Goal: Task Accomplishment & Management: Complete application form

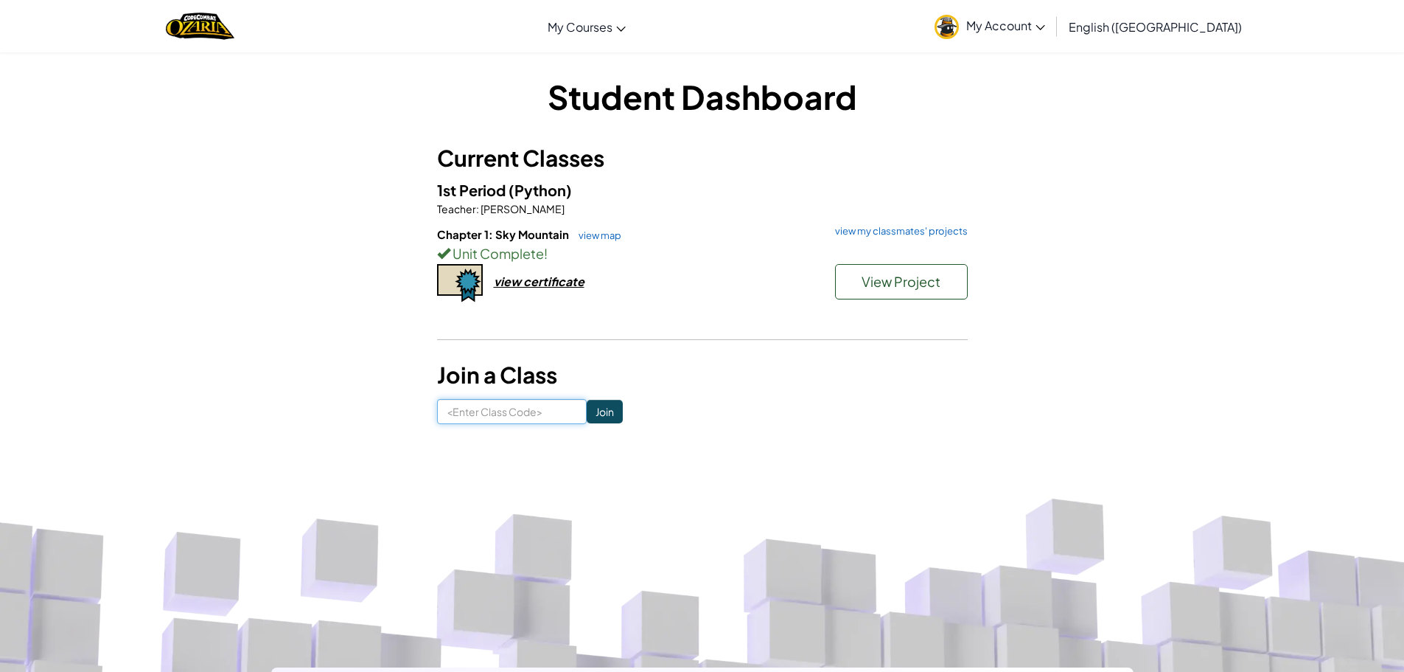
click at [469, 420] on input at bounding box center [512, 411] width 150 height 25
type input "m"
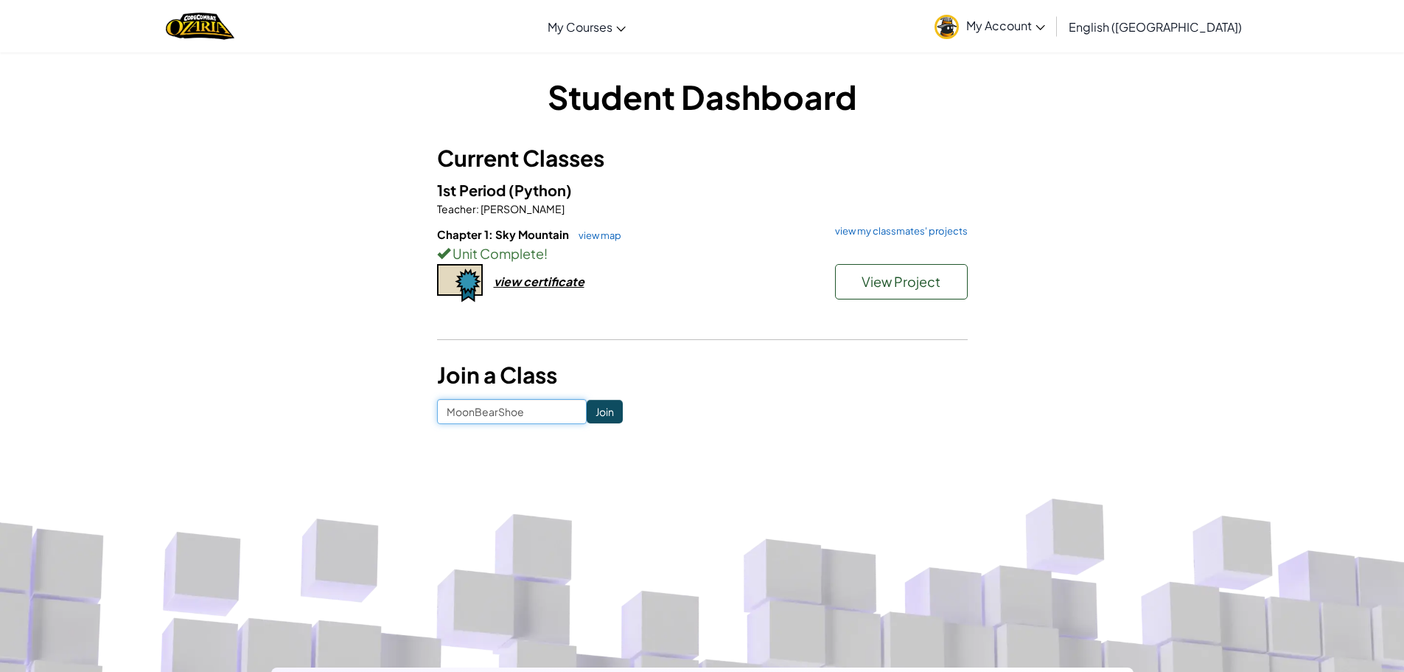
type input "MoonBearShoe"
click at [587, 413] on input "Join" at bounding box center [605, 412] width 36 height 24
click at [209, 33] on img "Home" at bounding box center [200, 26] width 69 height 30
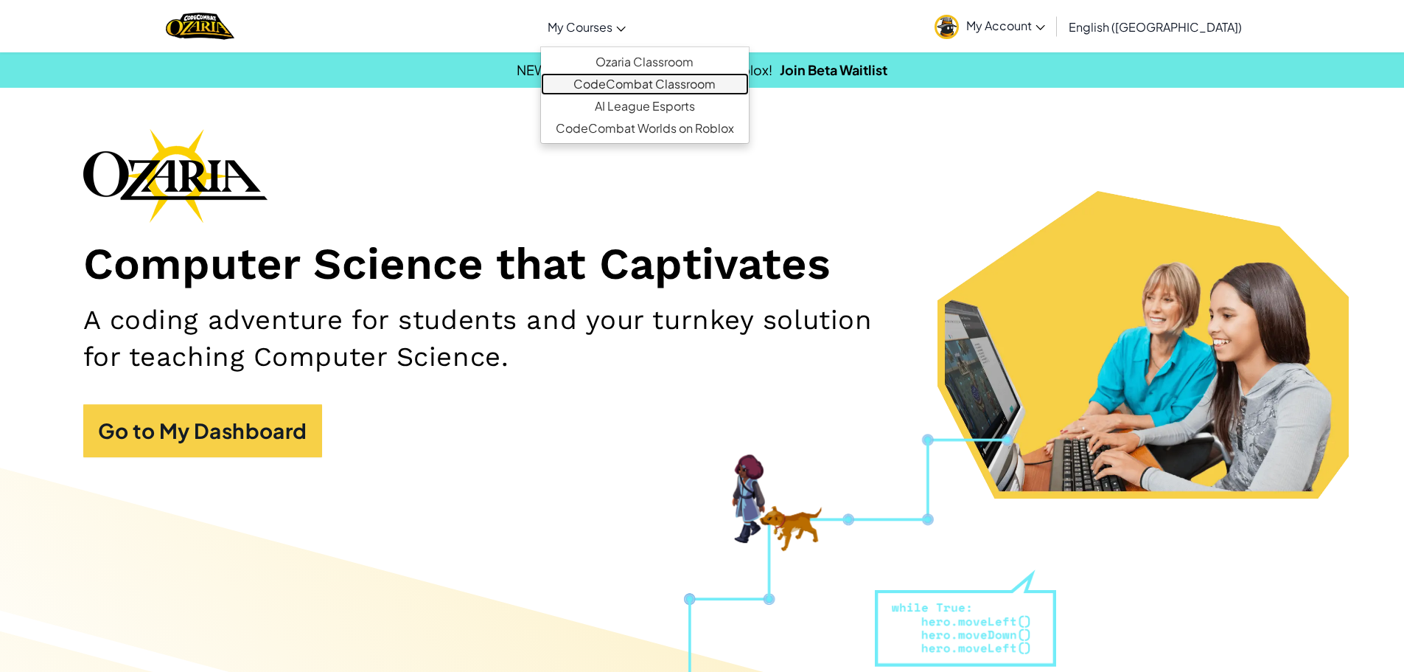
click at [686, 88] on link "CodeCombat Classroom" at bounding box center [645, 84] width 208 height 22
